Goal: Information Seeking & Learning: Learn about a topic

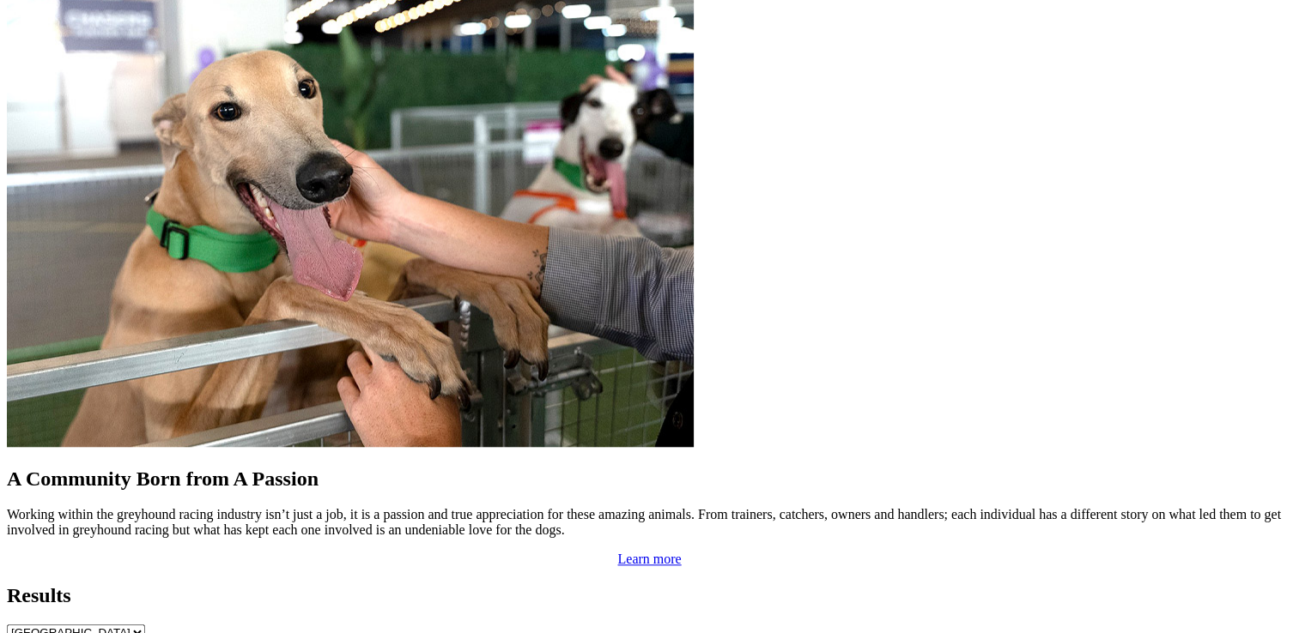
scroll to position [1583, 0]
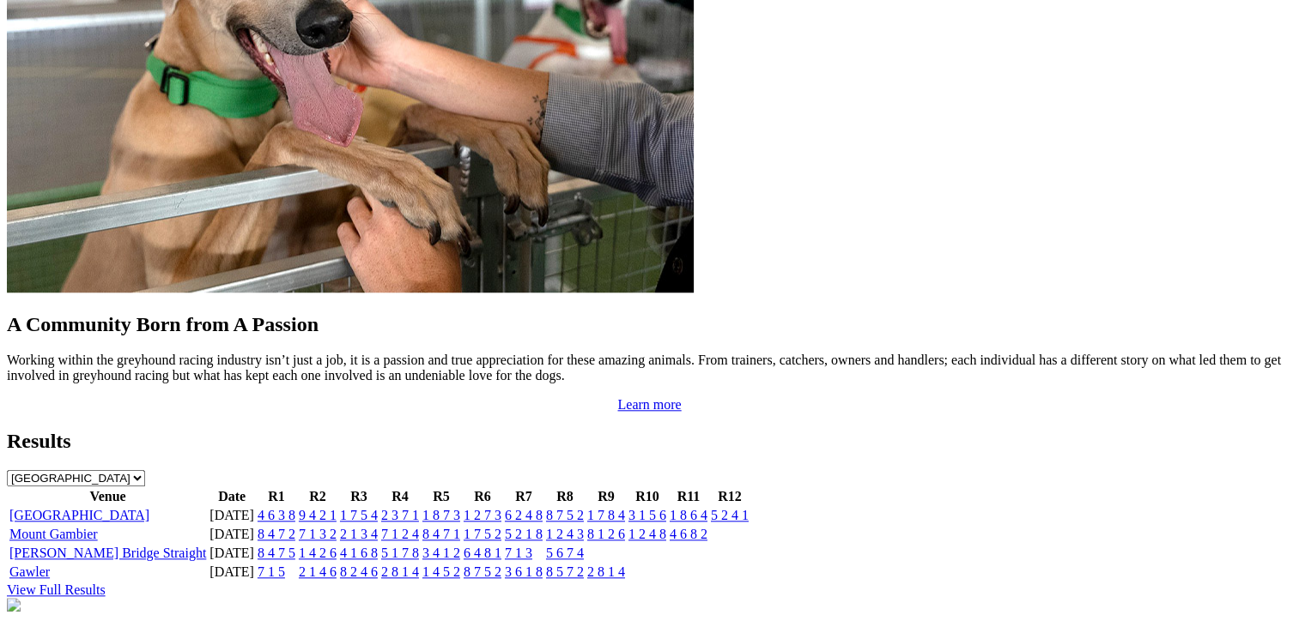
click at [336, 508] on link "9 4 2 1" at bounding box center [318, 515] width 38 height 15
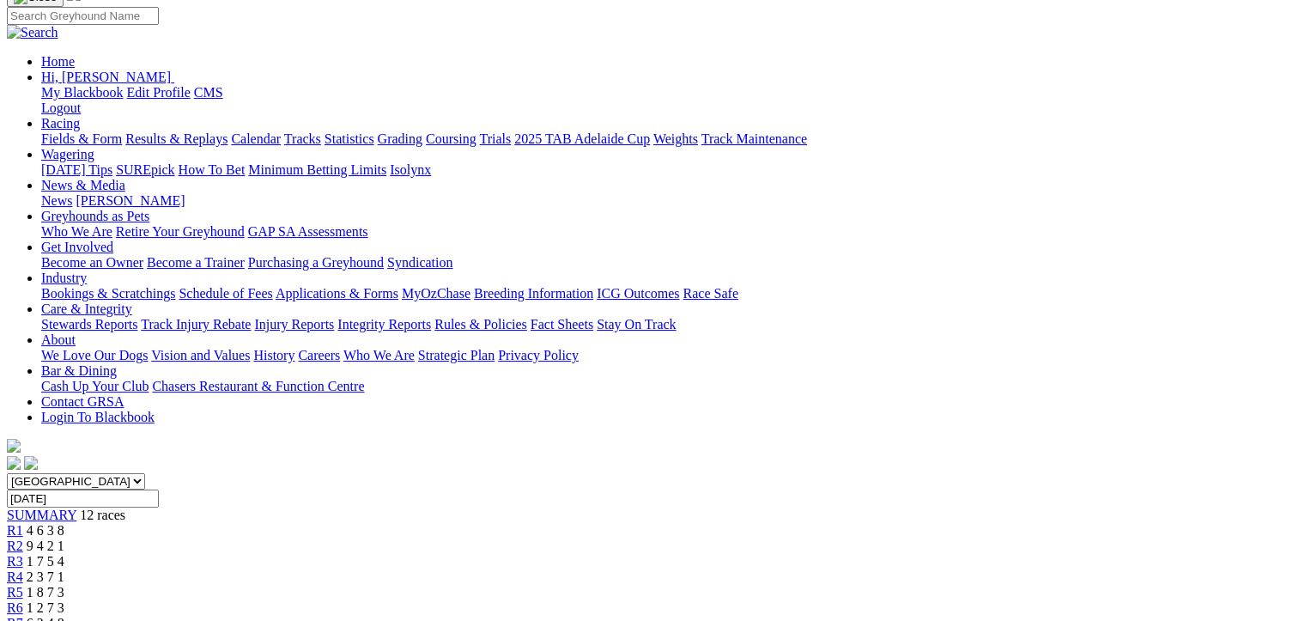
scroll to position [137, 0]
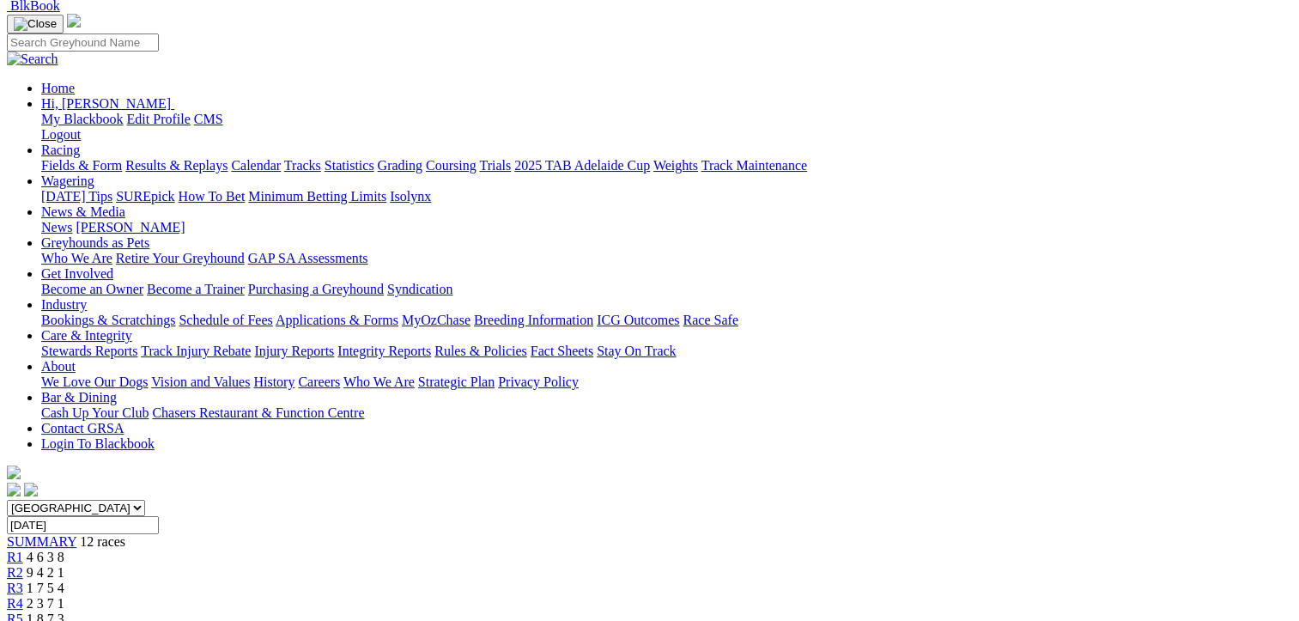
click at [64, 565] on span "9 4 2 1" at bounding box center [46, 572] width 38 height 15
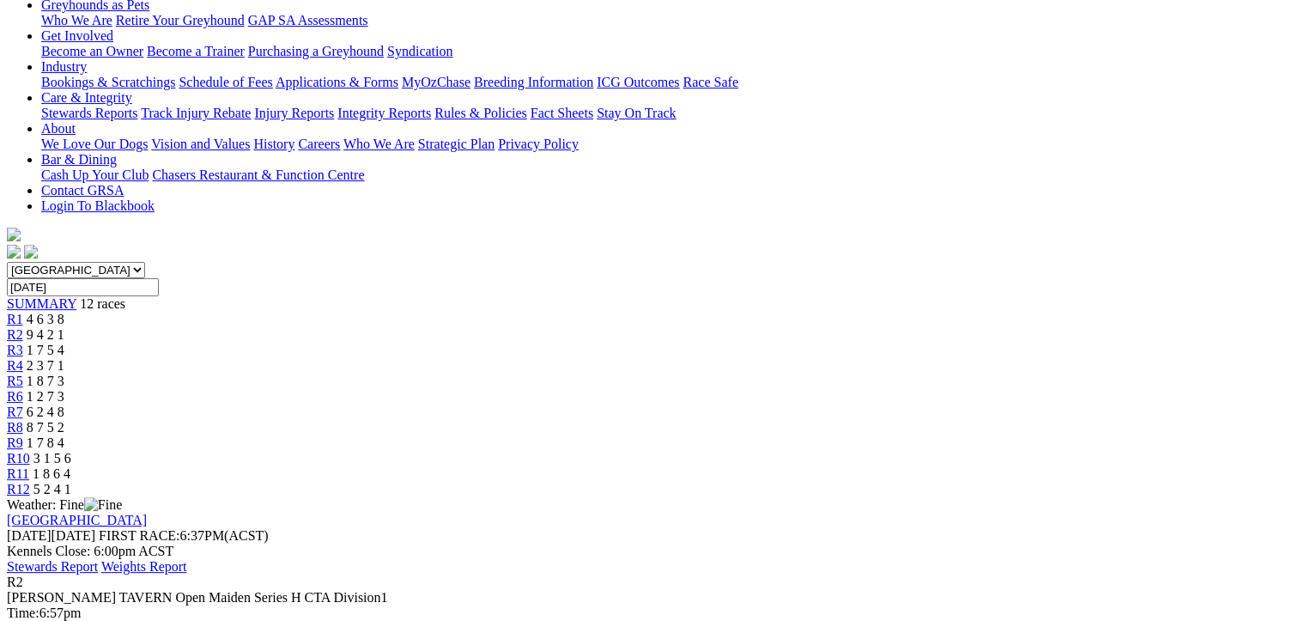
scroll to position [378, 0]
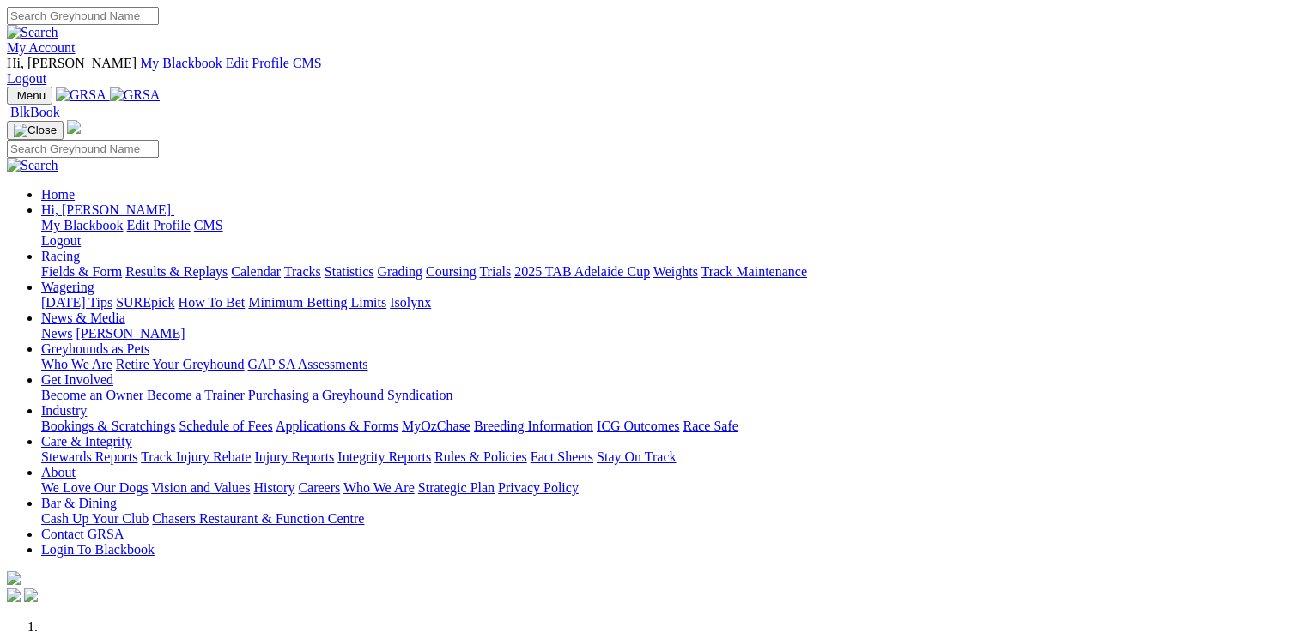
scroll to position [34, 0]
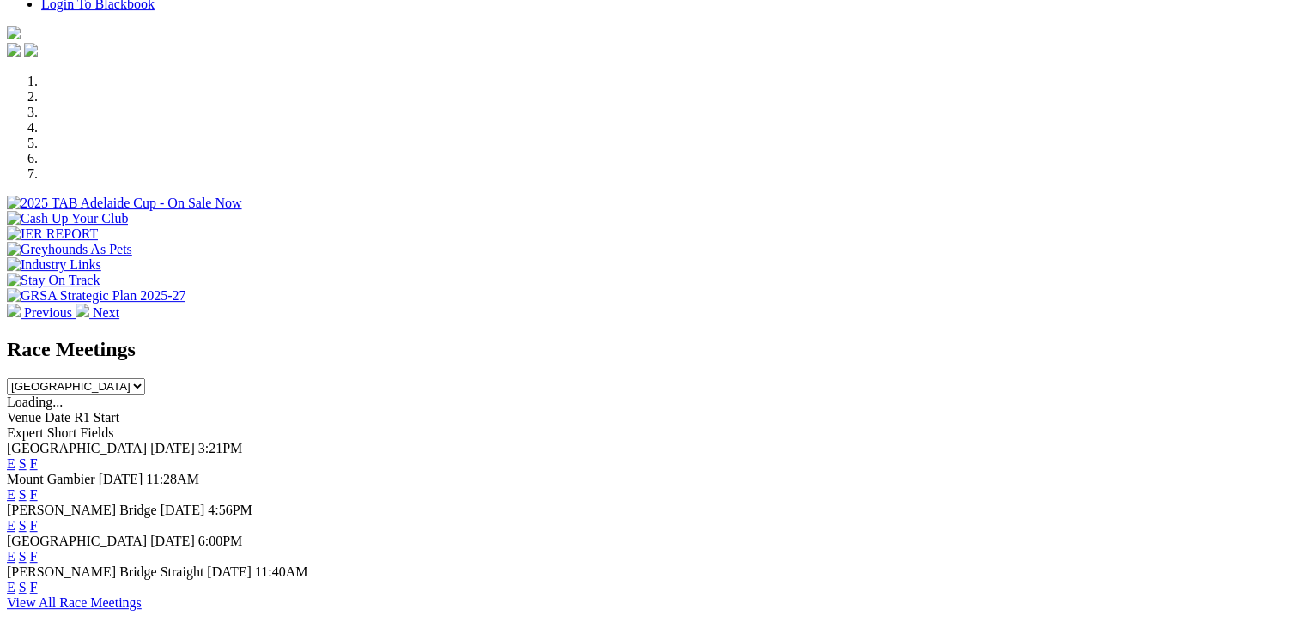
scroll to position [549, 0]
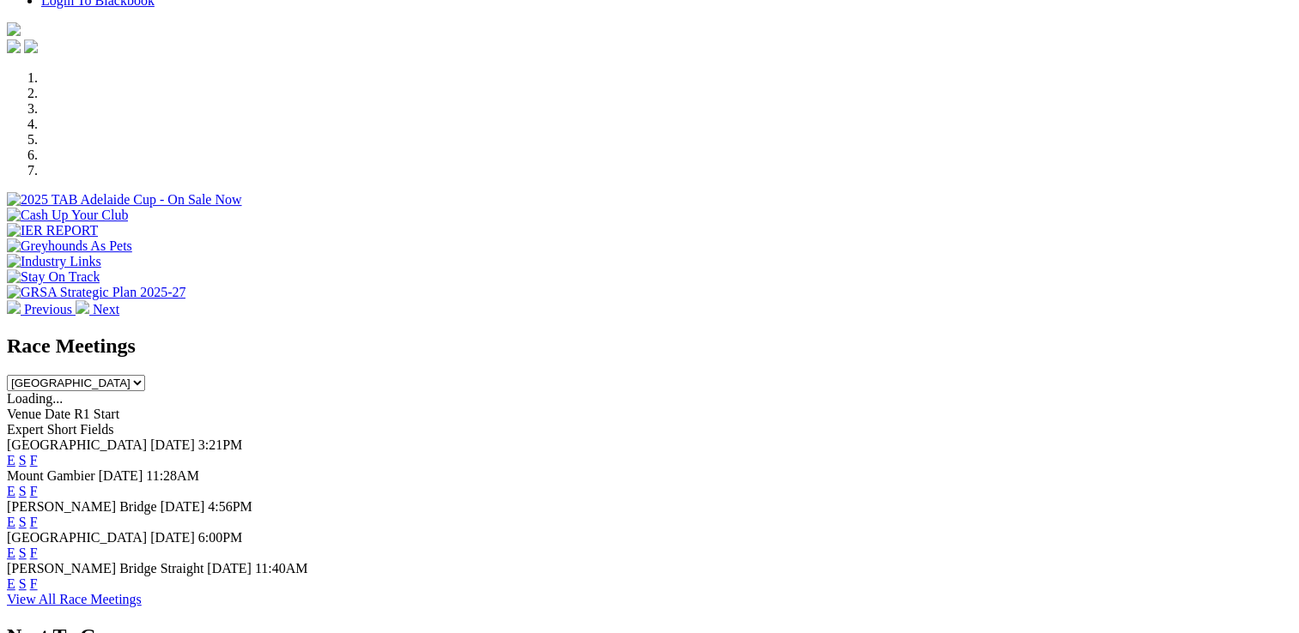
click at [38, 546] on link "F" at bounding box center [34, 553] width 8 height 15
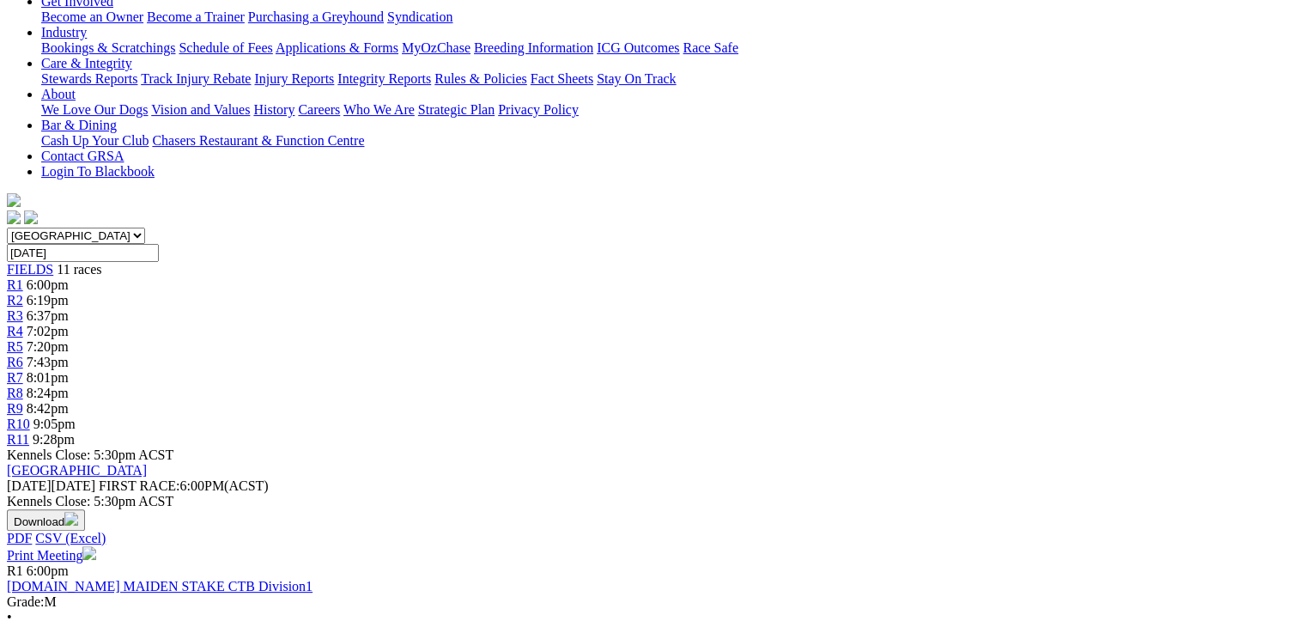
scroll to position [412, 0]
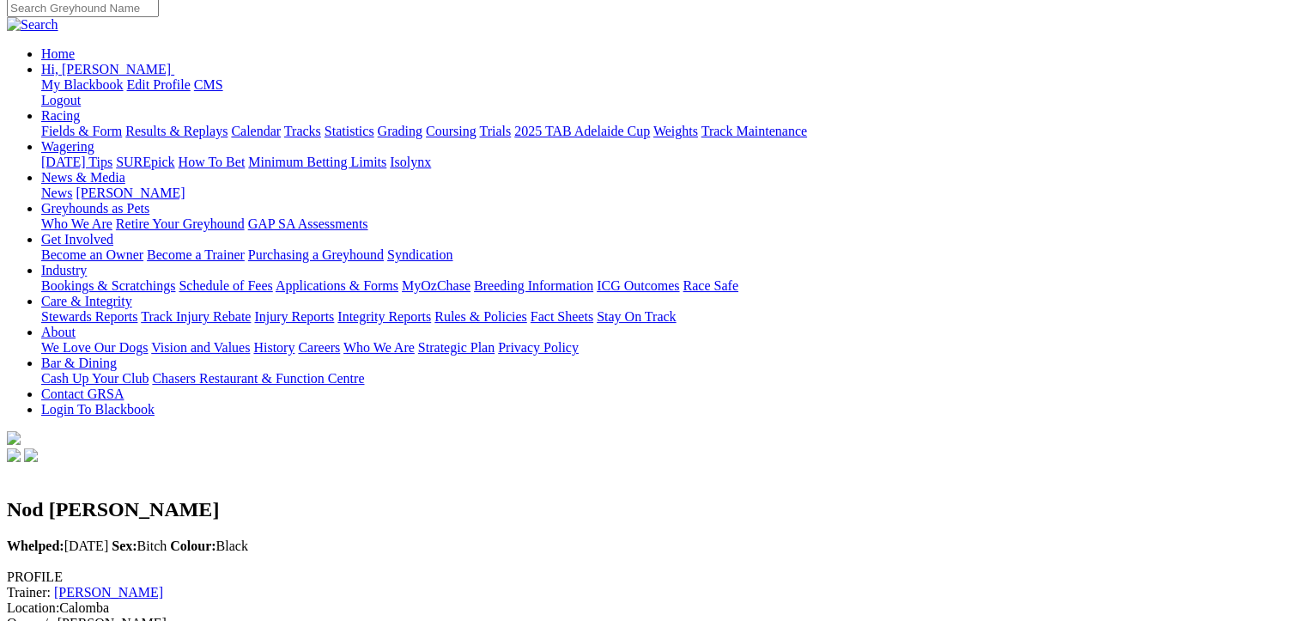
scroll to position [206, 0]
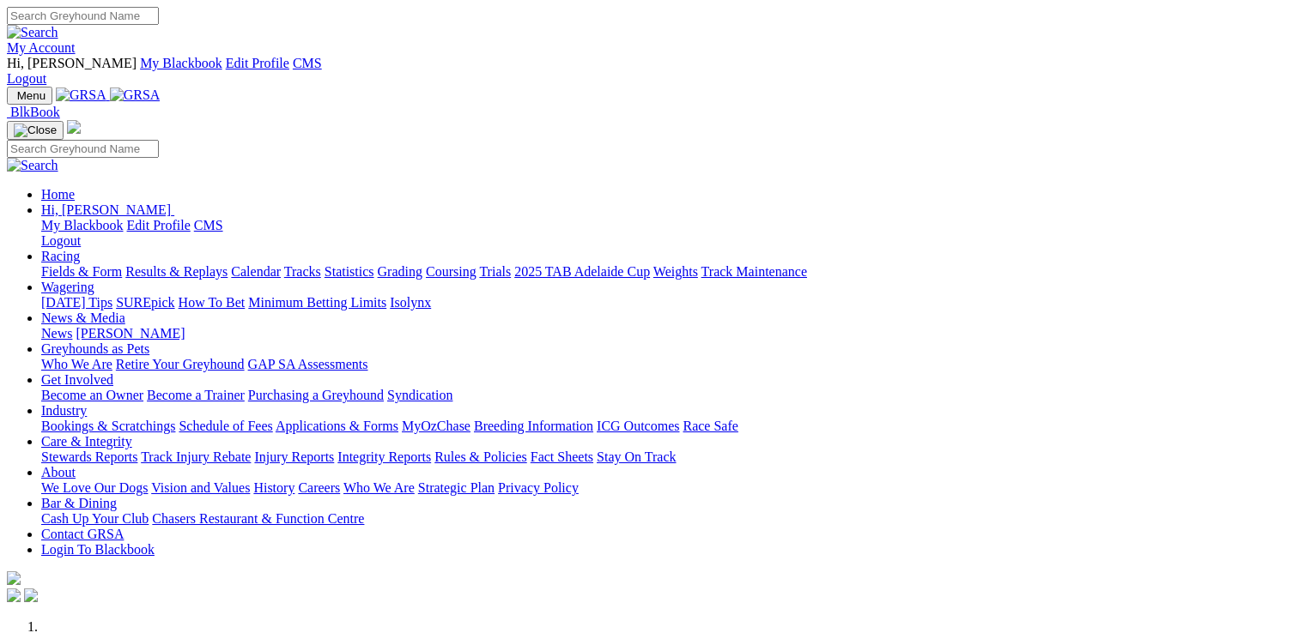
scroll to position [471, 0]
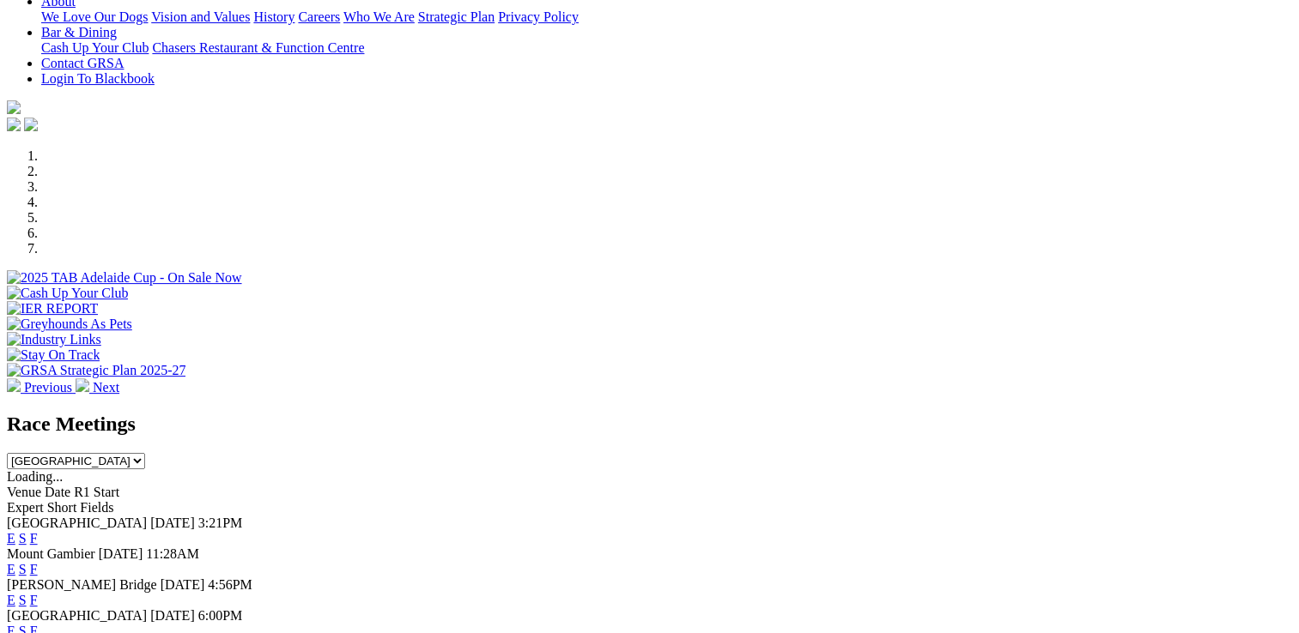
click at [38, 531] on link "F" at bounding box center [34, 538] width 8 height 15
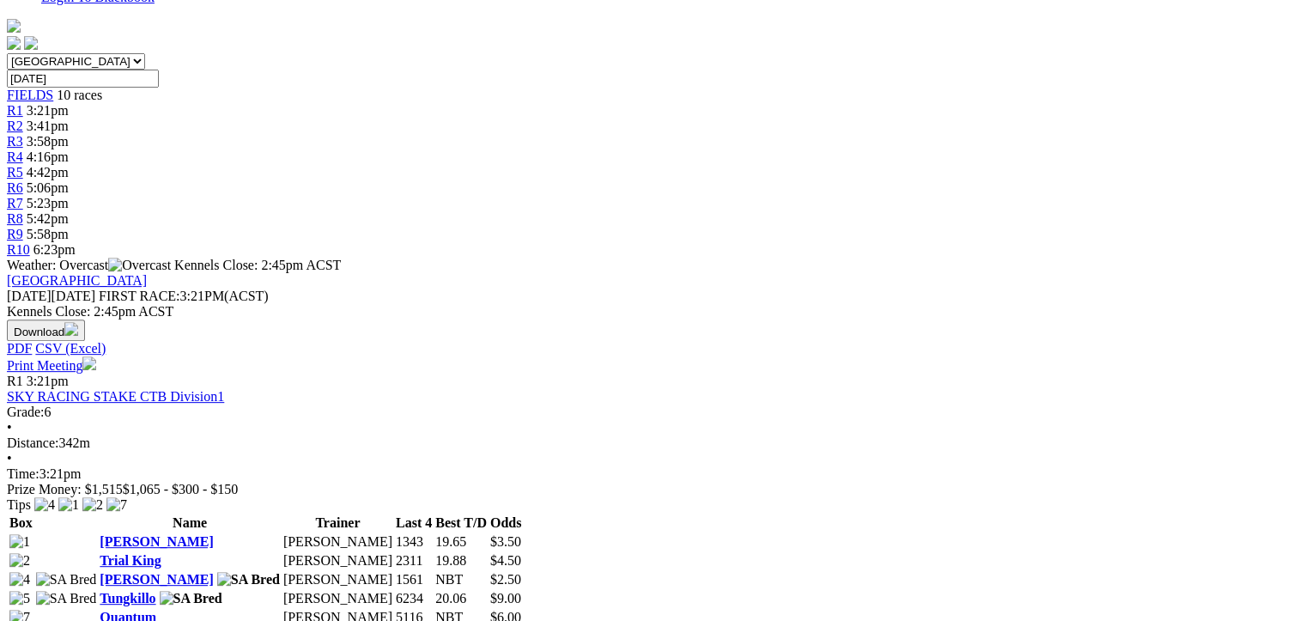
scroll to position [1385, 0]
